Goal: Information Seeking & Learning: Learn about a topic

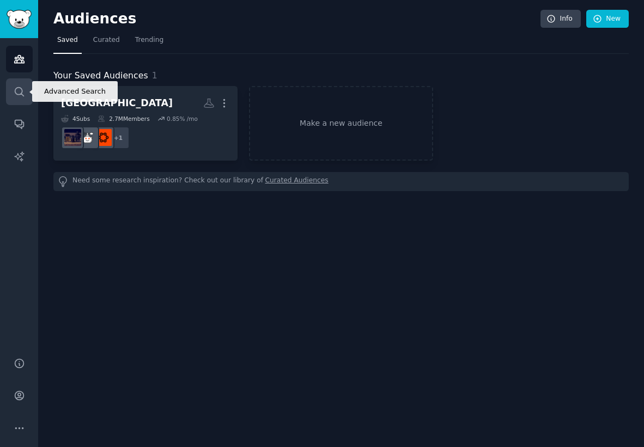
click at [23, 89] on icon "Sidebar" at bounding box center [19, 91] width 11 height 11
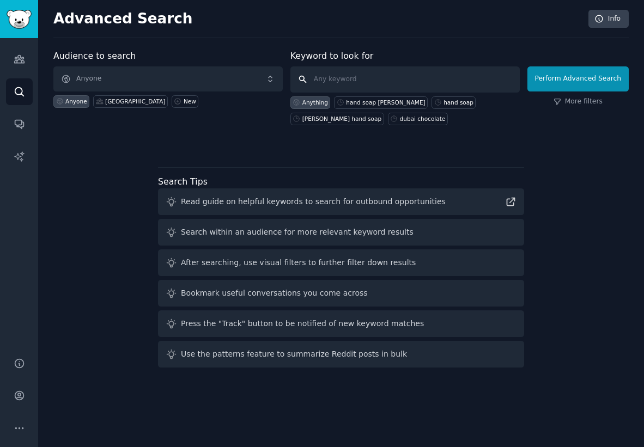
click at [327, 78] on input "text" at bounding box center [404, 79] width 229 height 26
type input "HAND SOAP"
click button "Perform Advanced Search" at bounding box center [577, 78] width 101 height 25
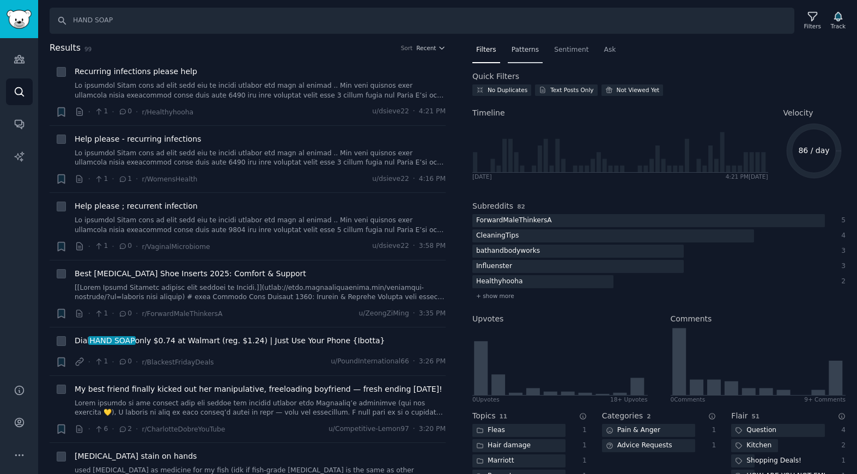
click at [523, 53] on span "Patterns" at bounding box center [524, 50] width 27 height 10
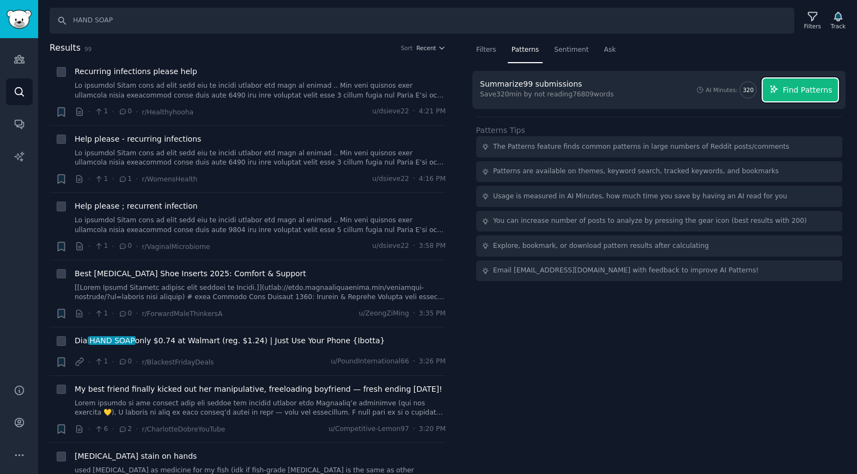
click at [643, 87] on span "Find Patterns" at bounding box center [808, 89] width 50 height 11
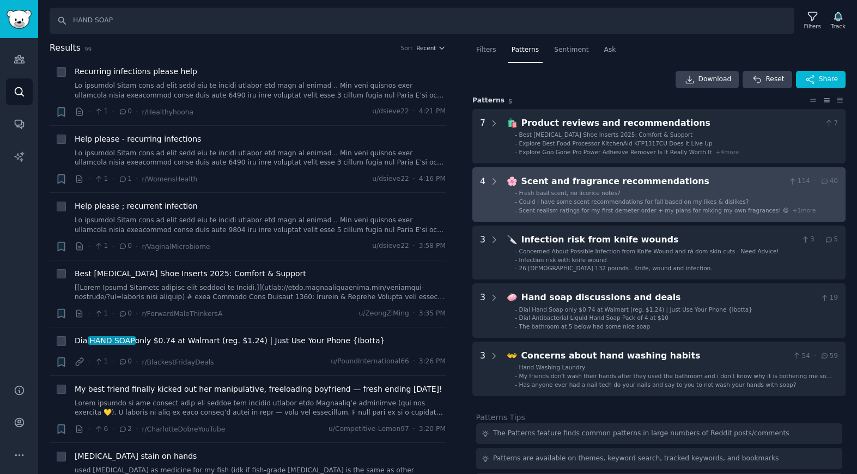
click at [602, 191] on span "Fresh basil scent, no licorice notes?" at bounding box center [569, 193] width 101 height 7
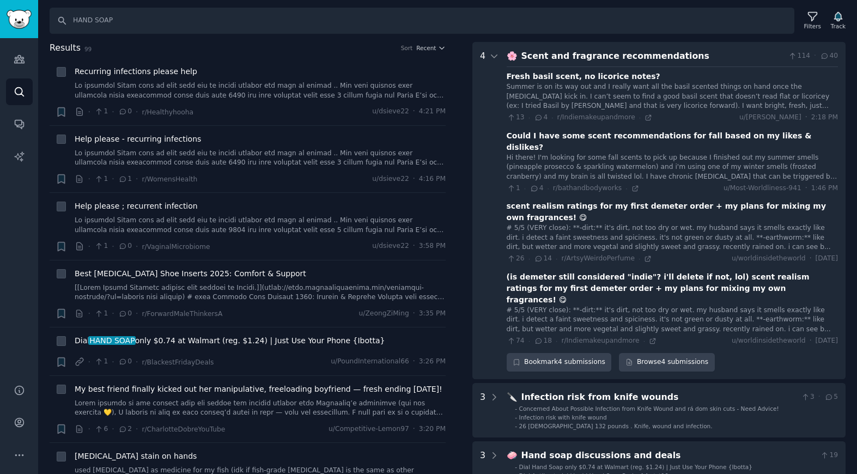
scroll to position [126, 0]
click at [379, 126] on li "+ Help please - recurring infections · 1 · 1 · r/WomensHealth u/dsieve22 · 4:16…" at bounding box center [248, 159] width 396 height 67
click at [435, 49] on button "Recent" at bounding box center [430, 48] width 29 height 8
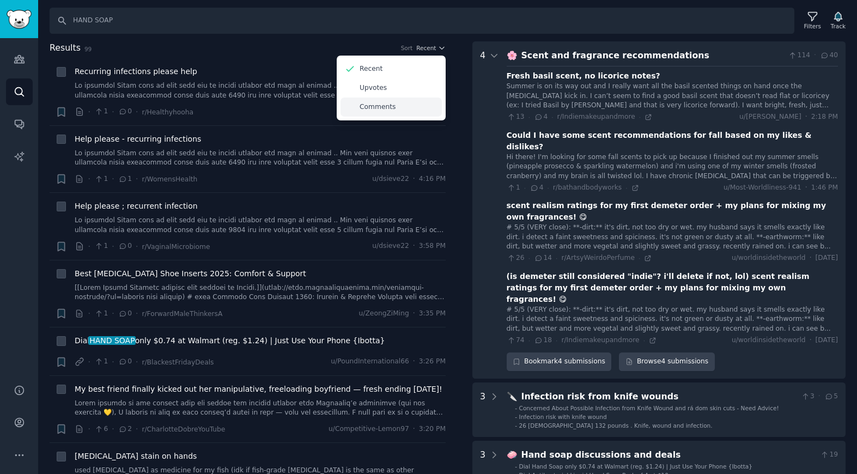
click at [404, 108] on div "Comments" at bounding box center [390, 106] width 101 height 19
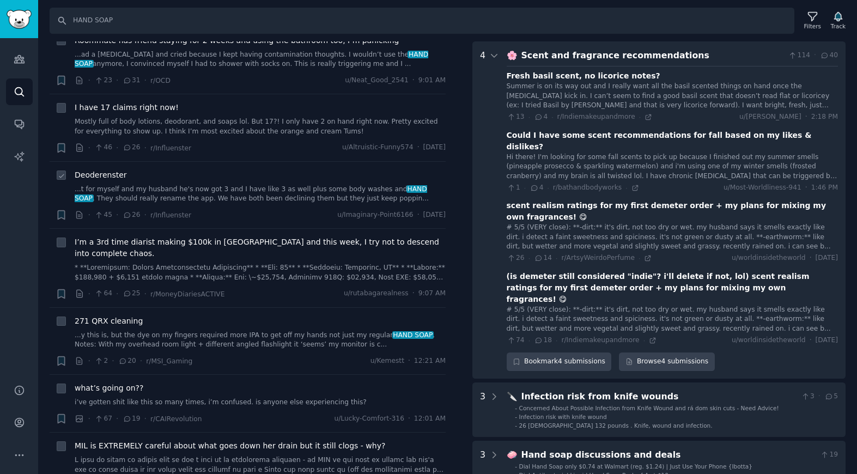
scroll to position [0, 0]
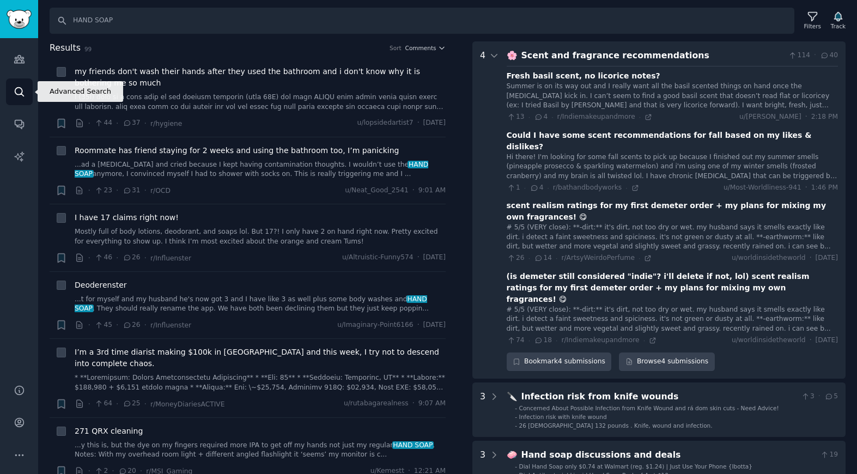
click at [16, 89] on icon "Sidebar" at bounding box center [19, 91] width 11 height 11
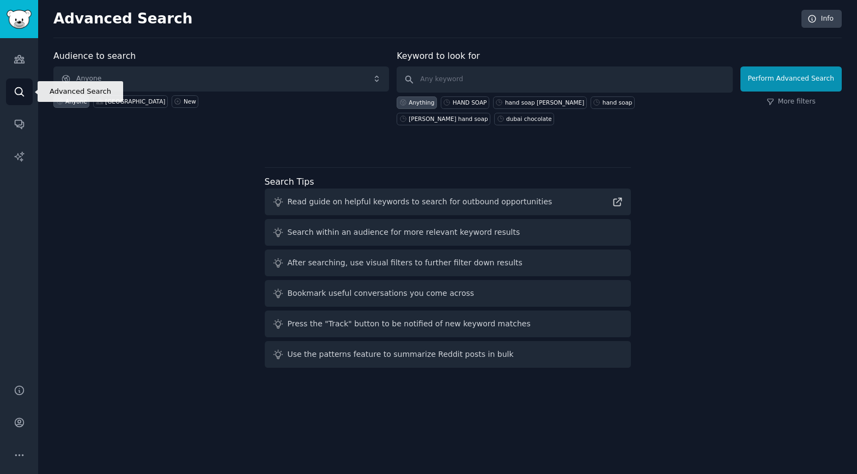
click at [23, 89] on icon "Sidebar" at bounding box center [19, 91] width 11 height 11
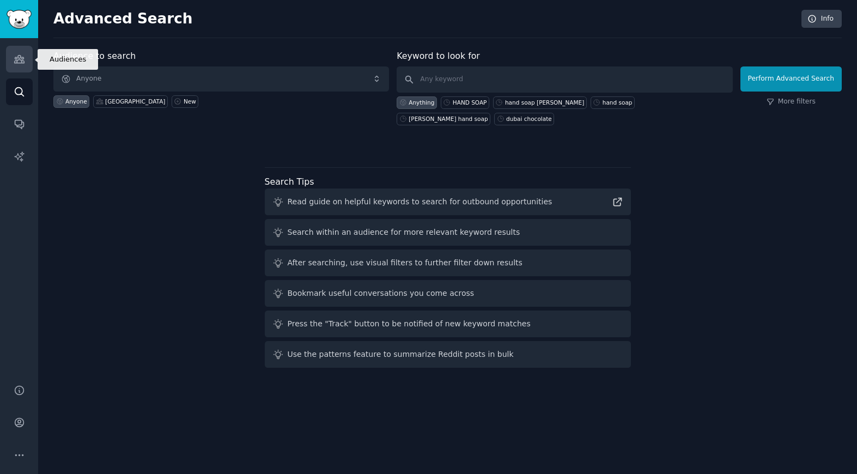
click at [18, 59] on icon "Sidebar" at bounding box center [19, 60] width 10 height 8
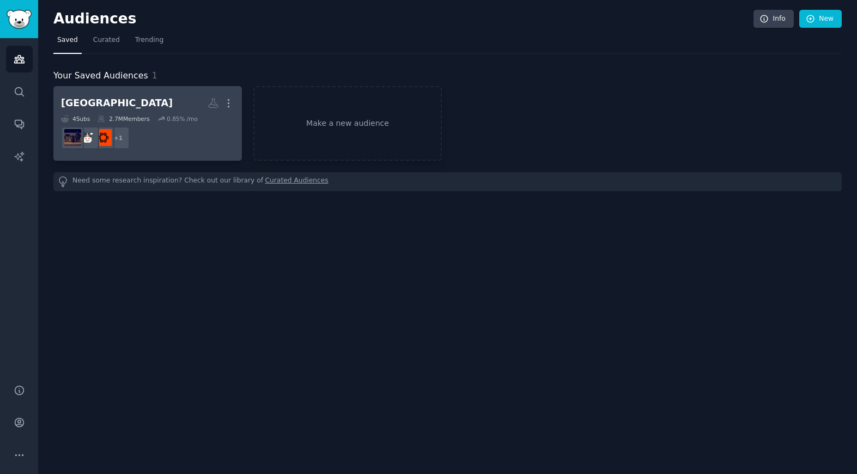
click at [144, 113] on div "cologne More 4 Sub s 2.7M Members 0.85 % /mo + 1" at bounding box center [147, 123] width 173 height 59
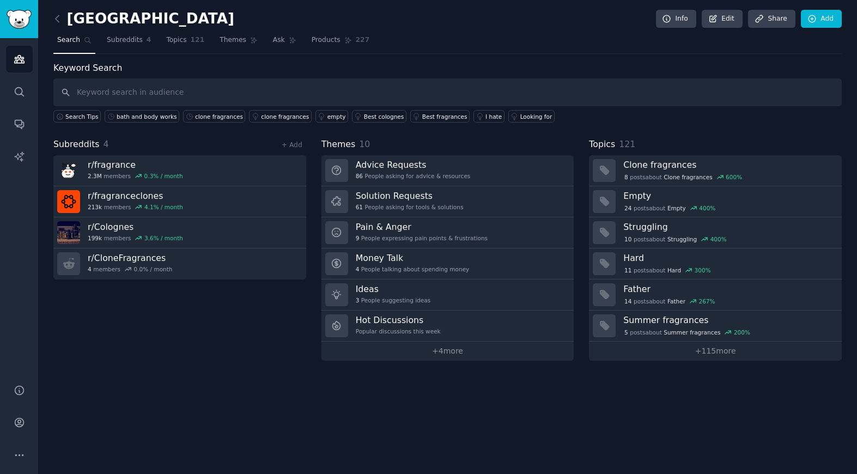
type input "H"
type input "BODY WASH"
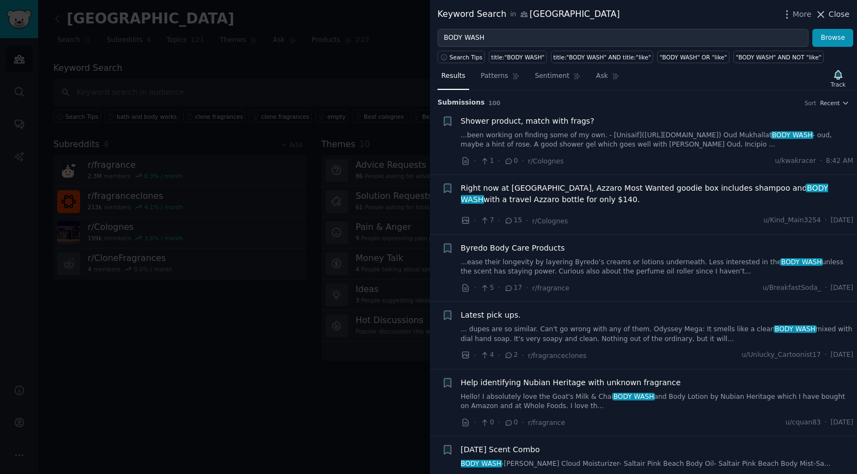
click at [643, 13] on icon at bounding box center [821, 14] width 6 height 6
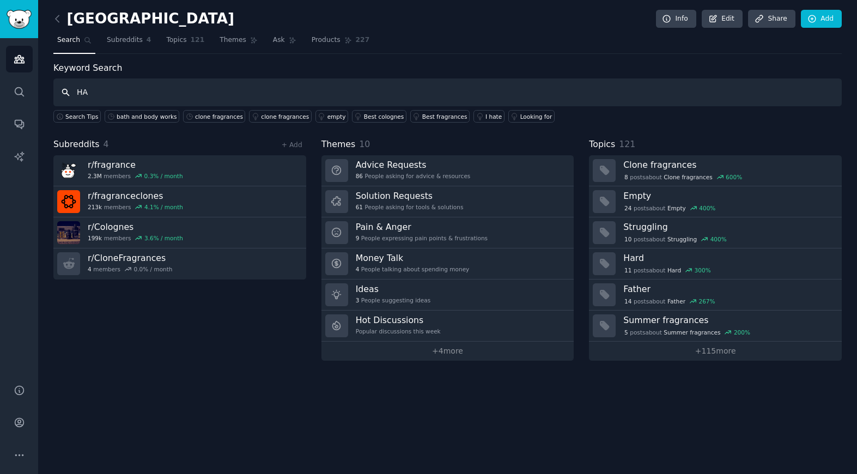
type input "H"
type input "N"
type input "HAND SOAP"
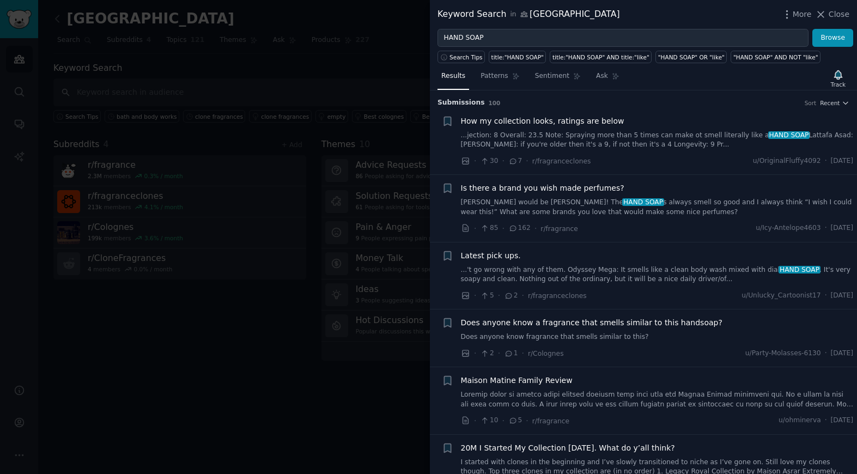
drag, startPoint x: 656, startPoint y: 11, endPoint x: 565, endPoint y: 13, distance: 91.0
click at [565, 13] on div "Keyword Search in [GEOGRAPHIC_DATA] More Close" at bounding box center [643, 15] width 412 height 14
click at [643, 103] on span "Recent" at bounding box center [830, 103] width 20 height 8
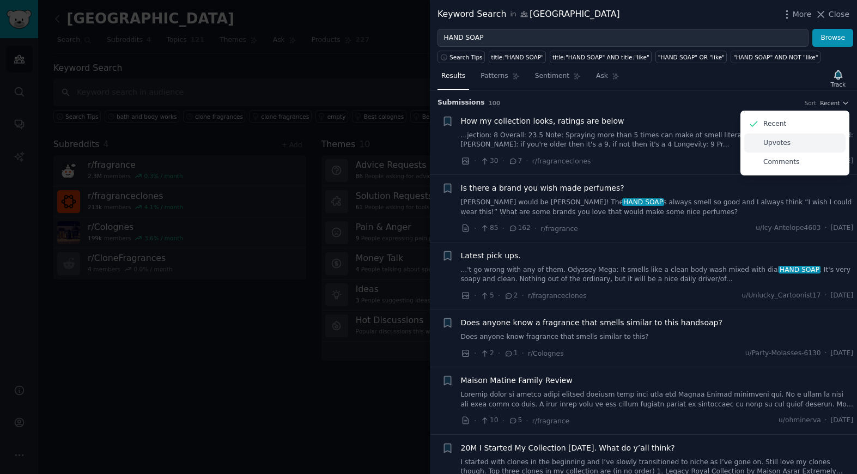
click at [643, 143] on p "Upvotes" at bounding box center [776, 143] width 27 height 10
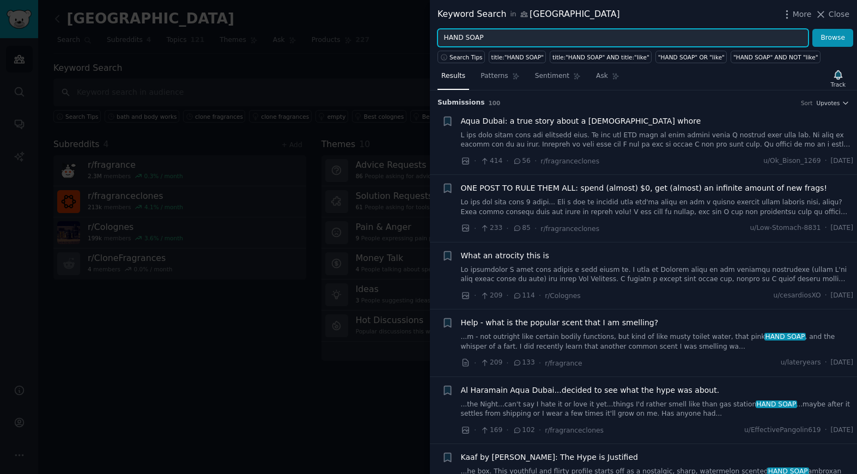
click at [484, 38] on input "HAND SOAP" at bounding box center [622, 38] width 371 height 19
type input "HAND SOAP NATURAL"
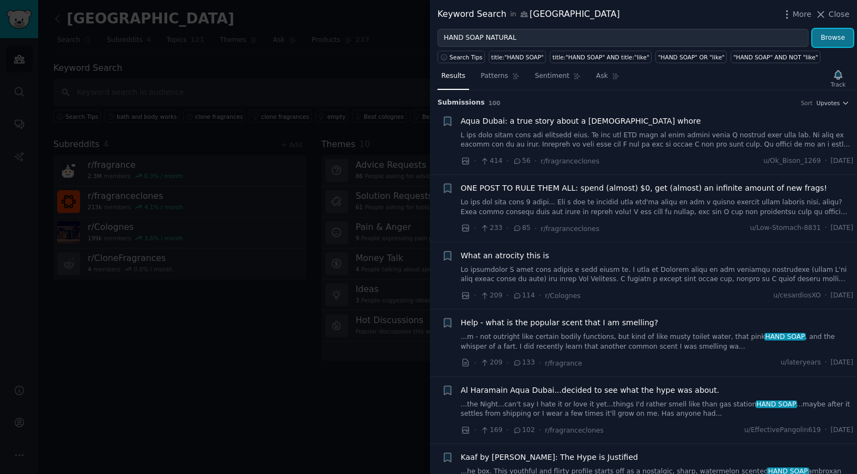
click at [643, 42] on button "Browse" at bounding box center [832, 38] width 41 height 19
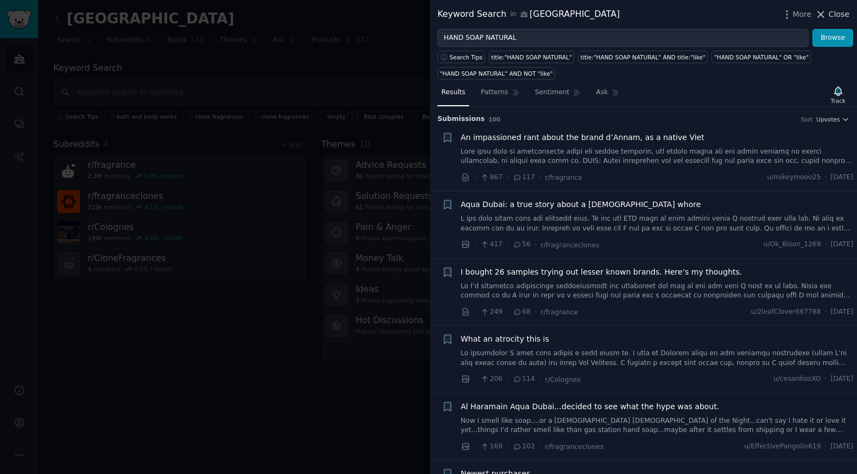
click at [643, 16] on icon at bounding box center [820, 14] width 11 height 11
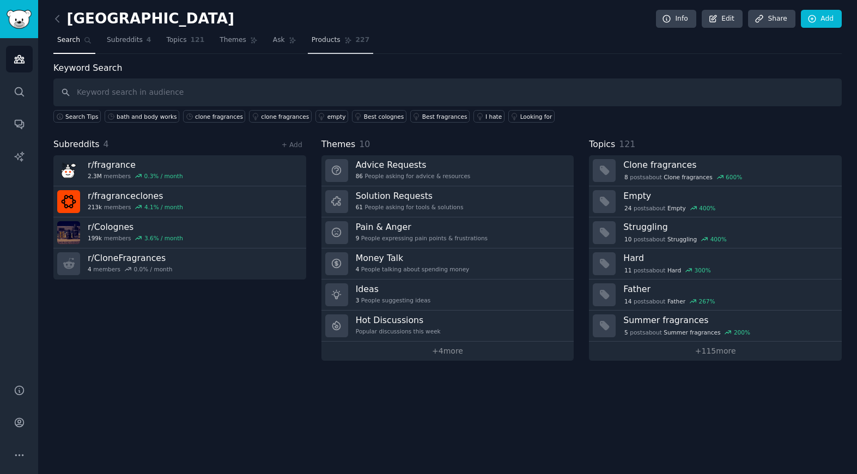
click at [326, 41] on span "Products" at bounding box center [326, 40] width 29 height 10
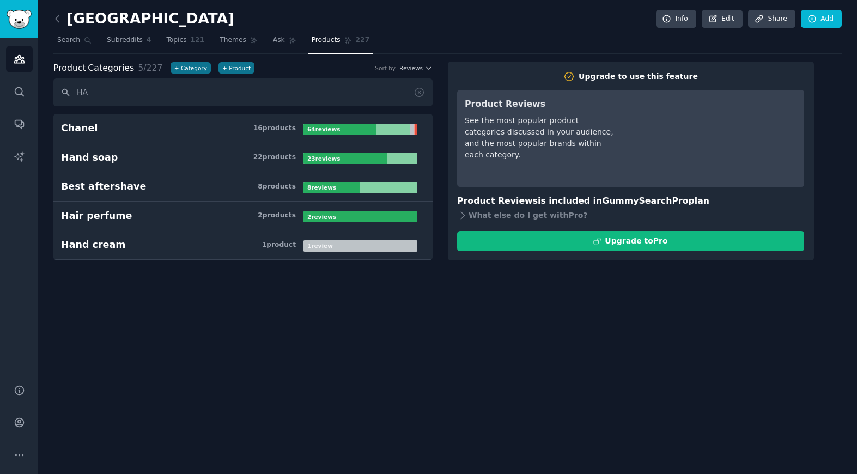
type input "H"
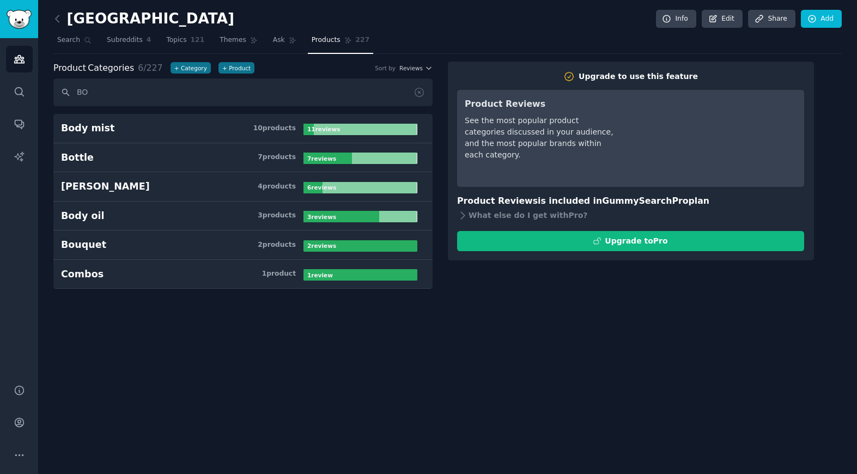
type input "B"
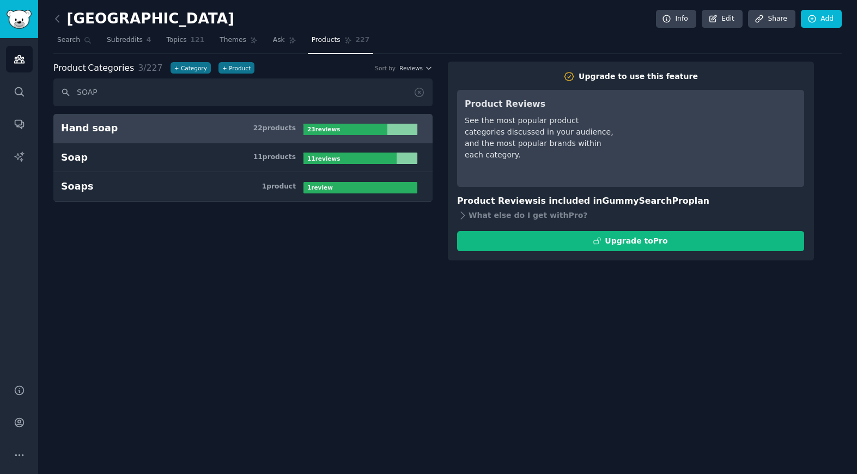
type input "SOAP"
click at [286, 130] on div "22 product s" at bounding box center [274, 129] width 42 height 10
click at [88, 129] on div "Hand soap" at bounding box center [89, 128] width 57 height 14
click at [276, 38] on span "Ask" at bounding box center [279, 40] width 12 height 10
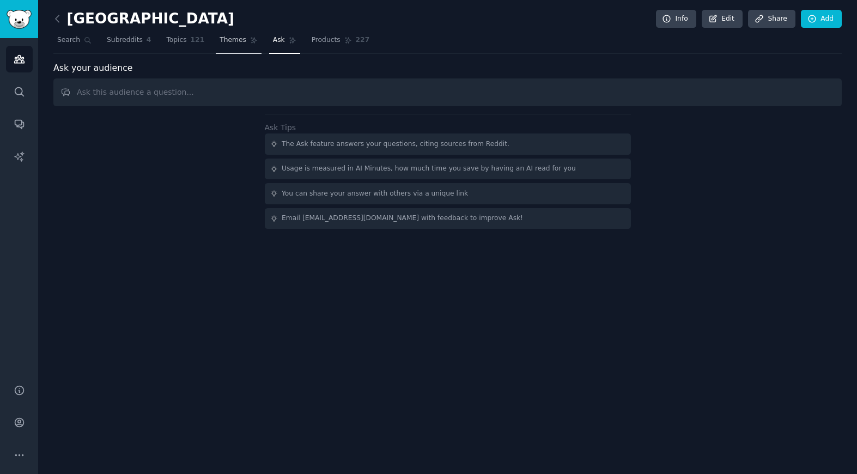
click at [227, 40] on span "Themes" at bounding box center [232, 40] width 27 height 10
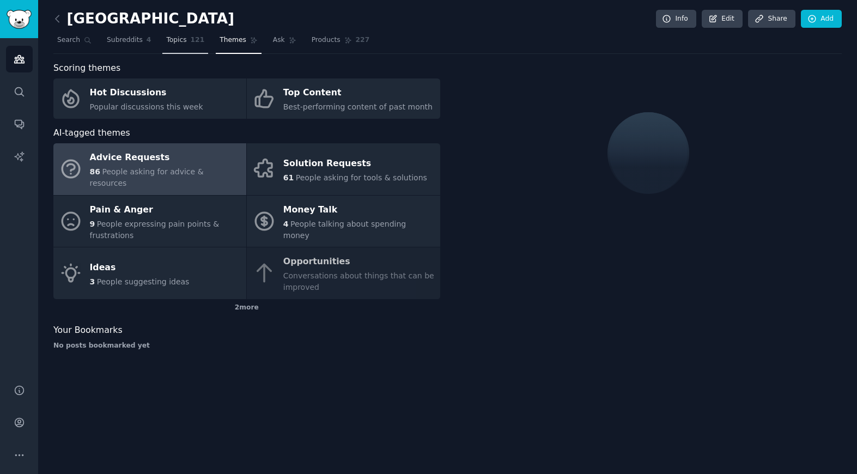
click at [191, 43] on span "121" at bounding box center [198, 40] width 14 height 10
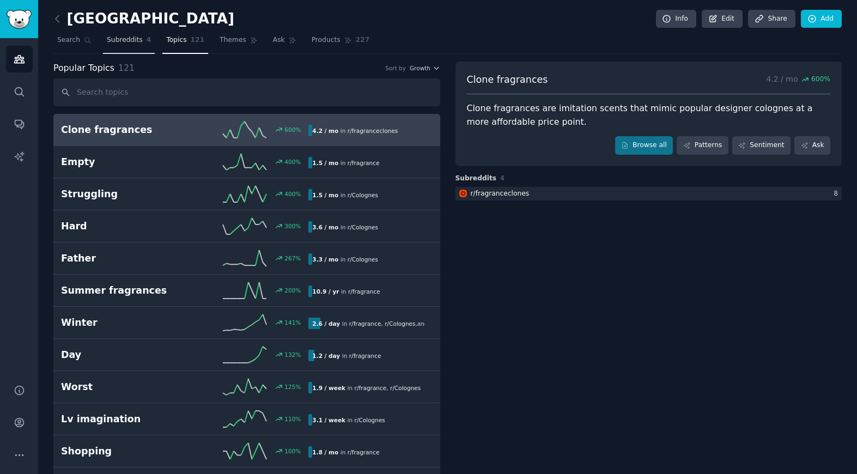
click at [124, 44] on span "Subreddits" at bounding box center [125, 40] width 36 height 10
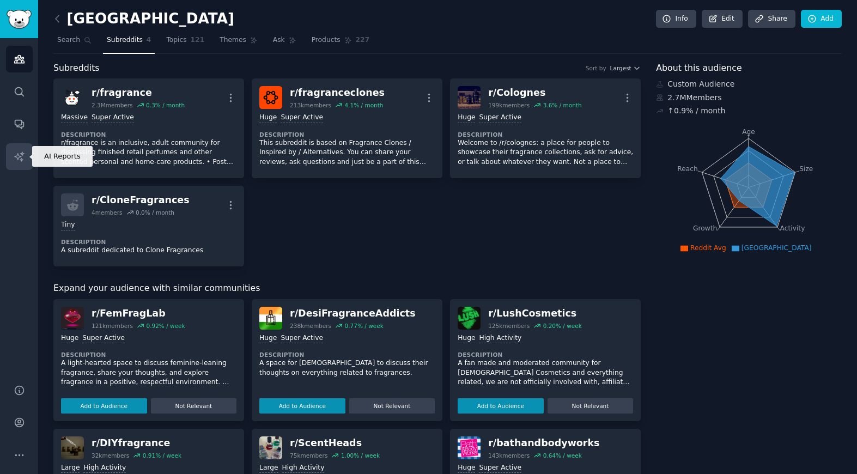
click at [17, 154] on icon "Sidebar" at bounding box center [18, 155] width 9 height 9
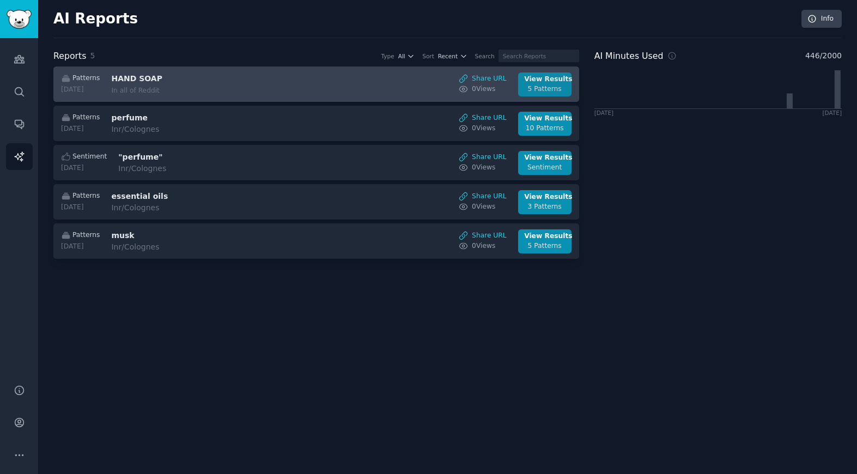
click at [545, 77] on div "View Results" at bounding box center [544, 80] width 41 height 10
